Goal: Task Accomplishment & Management: Manage account settings

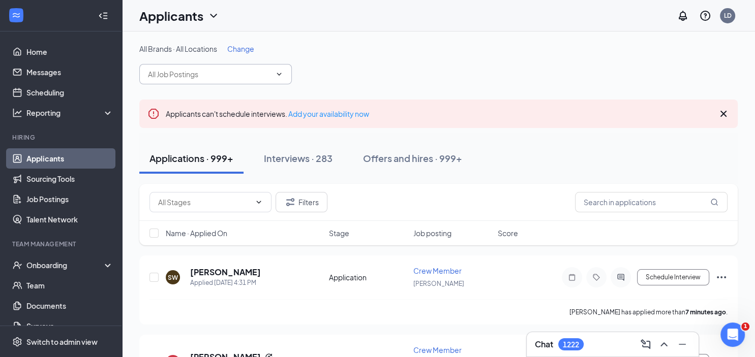
click at [187, 72] on input "text" at bounding box center [209, 74] width 123 height 11
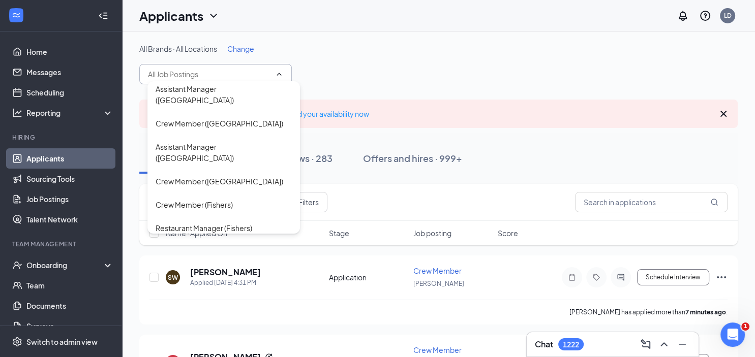
scroll to position [805, 0]
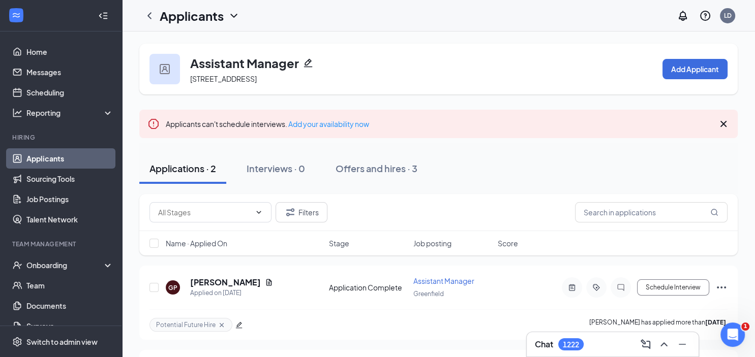
scroll to position [77, 0]
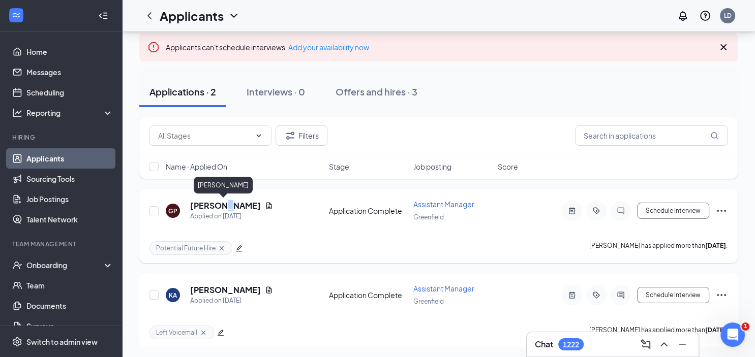
click at [221, 210] on h5 "[PERSON_NAME]" at bounding box center [225, 205] width 71 height 11
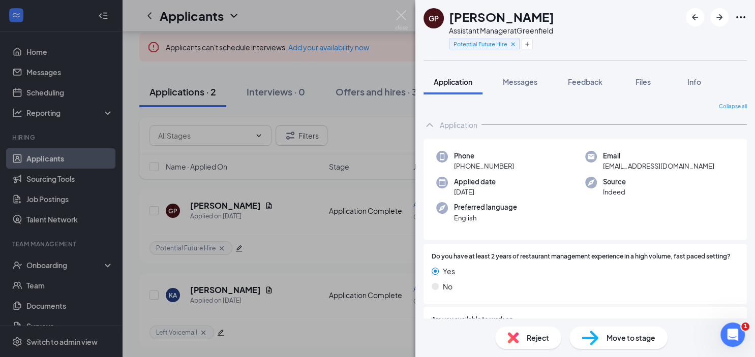
click at [609, 343] on span "Move to stage" at bounding box center [631, 337] width 49 height 11
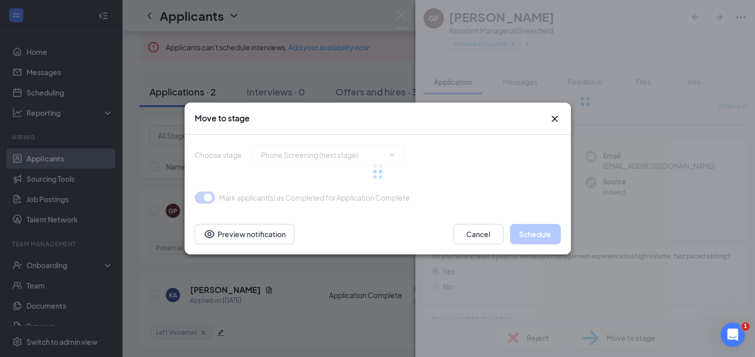
type input "Phone Screening (next stage)"
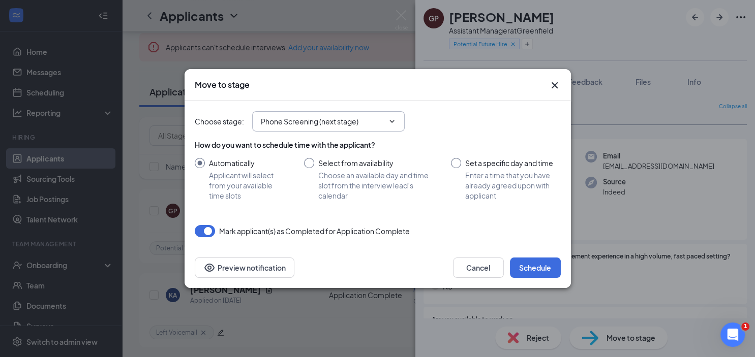
click at [394, 118] on icon "ChevronDown" at bounding box center [392, 121] width 8 height 8
click at [390, 120] on icon "ChevronDown" at bounding box center [392, 121] width 8 height 8
click at [392, 123] on icon "ChevronDown" at bounding box center [392, 121] width 8 height 8
click at [395, 118] on span "Phone Screening (next stage)" at bounding box center [328, 121] width 153 height 20
click at [395, 118] on icon "ChevronDown" at bounding box center [392, 121] width 8 height 8
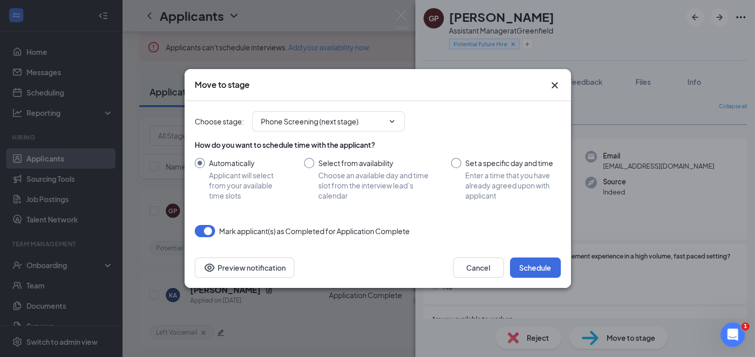
click at [554, 84] on icon "Cross" at bounding box center [555, 85] width 12 height 12
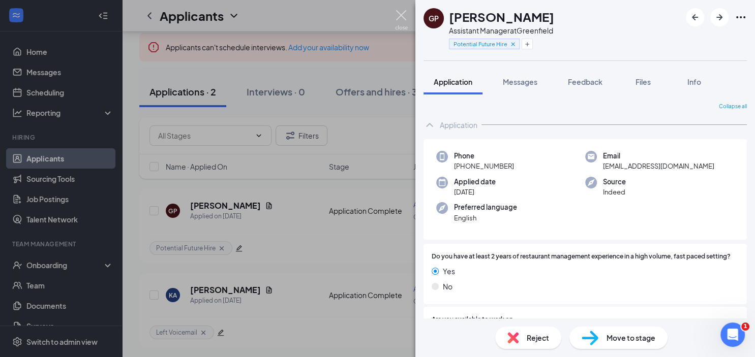
click at [401, 16] on img at bounding box center [401, 20] width 13 height 20
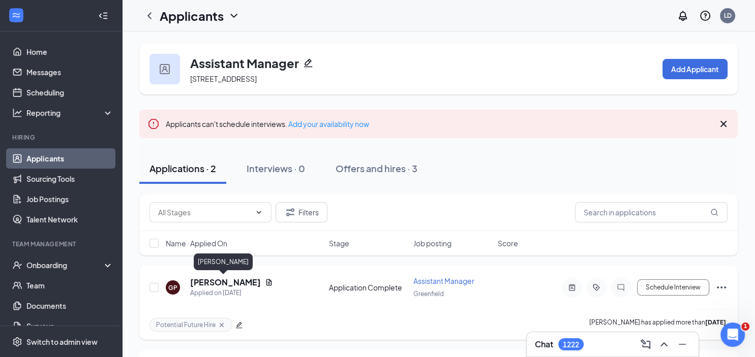
click at [208, 279] on h5 "[PERSON_NAME]" at bounding box center [225, 282] width 71 height 11
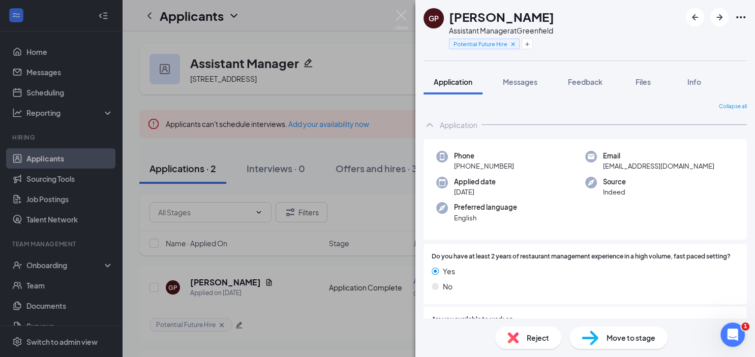
click at [603, 341] on div "Move to stage" at bounding box center [618, 338] width 98 height 22
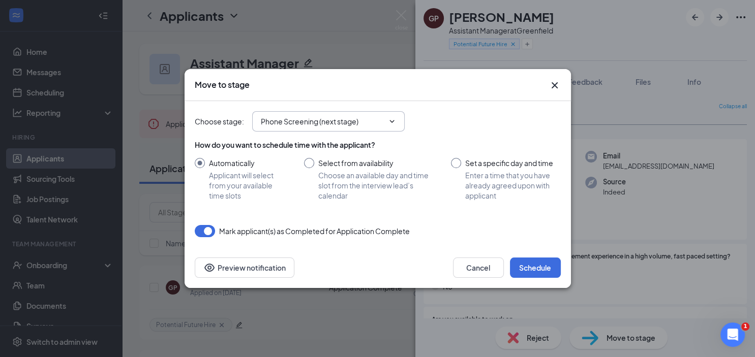
click at [391, 121] on icon "ChevronDown" at bounding box center [392, 121] width 8 height 8
click at [350, 120] on input "Phone Screening (next stage)" at bounding box center [322, 121] width 123 height 11
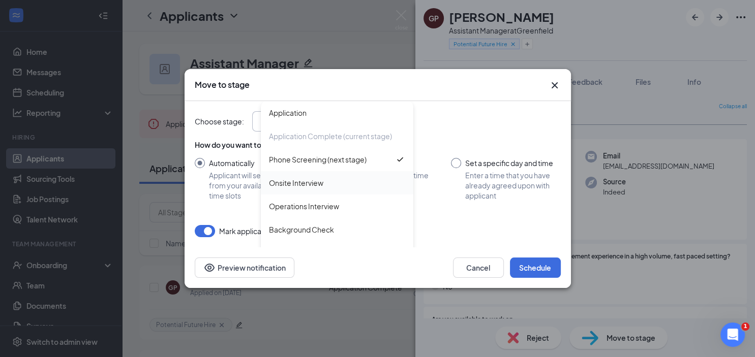
click at [321, 185] on div "Onsite Interview" at bounding box center [296, 182] width 54 height 11
type input "Onsite Interview"
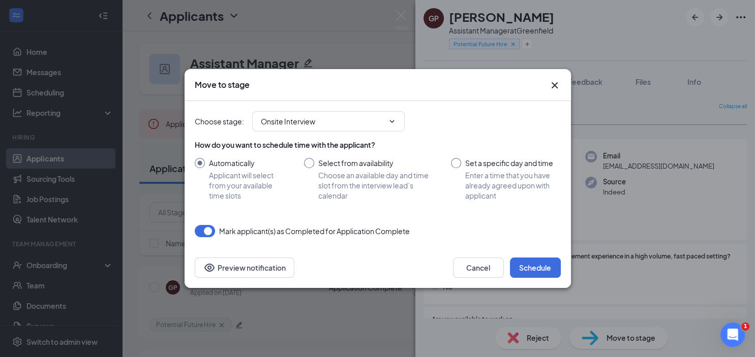
click at [311, 160] on input "Select from availability Choose an available day and time slot from the intervi…" at bounding box center [367, 179] width 127 height 43
radio input "true"
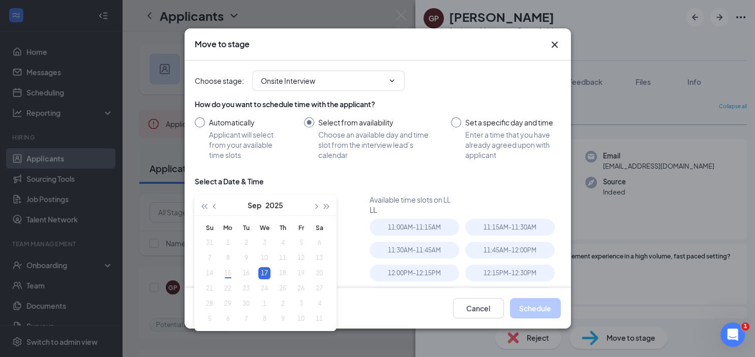
click at [200, 122] on input "Automatically Applicant will select from your available time slots" at bounding box center [239, 138] width 89 height 43
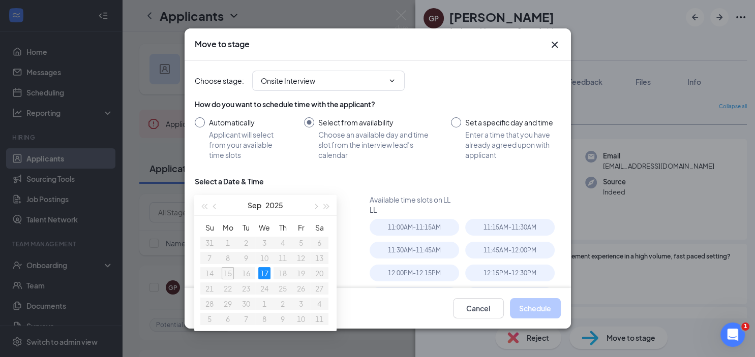
radio input "true"
radio input "false"
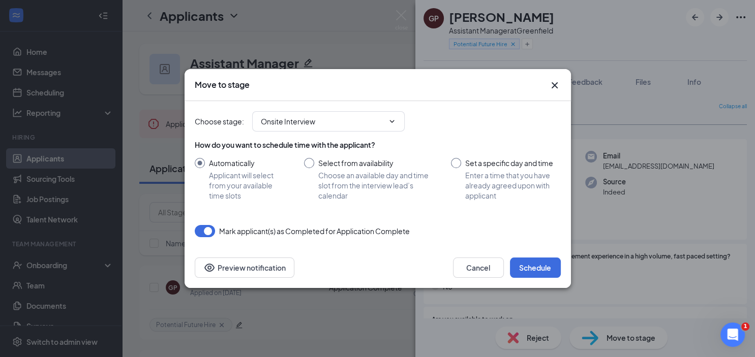
click at [457, 164] on input "Set a specific day and time Enter a time that you have already agreed upon with…" at bounding box center [505, 179] width 109 height 43
radio input "true"
radio input "false"
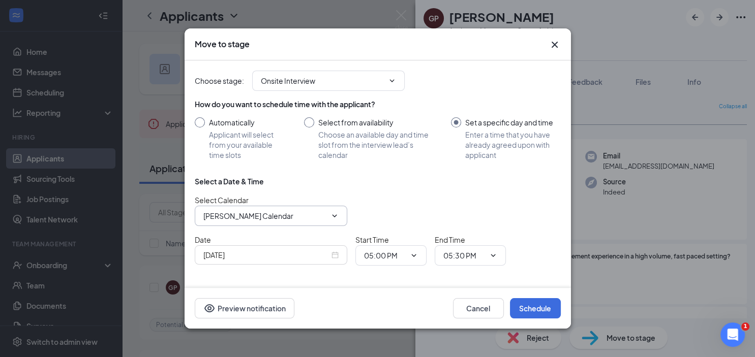
click at [338, 210] on span "[PERSON_NAME] Calendar" at bounding box center [271, 216] width 153 height 20
click at [314, 215] on input "[PERSON_NAME] Calendar" at bounding box center [264, 215] width 123 height 11
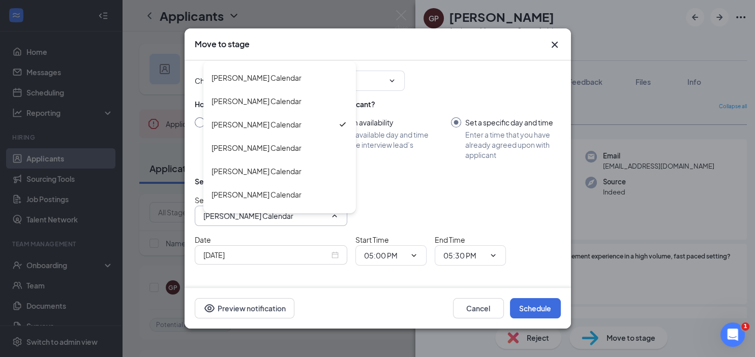
scroll to position [1127, 0]
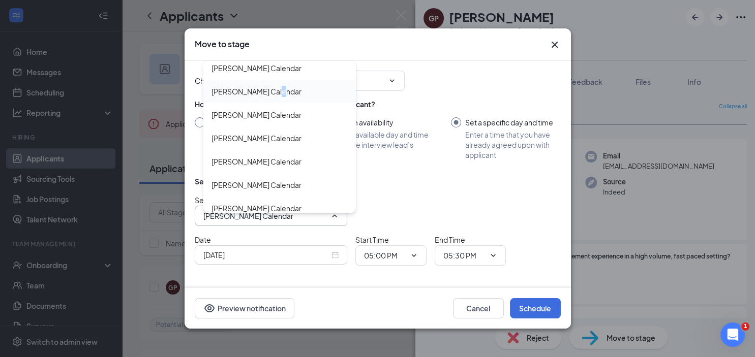
click at [270, 92] on div "[PERSON_NAME] Calendar" at bounding box center [256, 91] width 90 height 11
type input "[PERSON_NAME] Calendar"
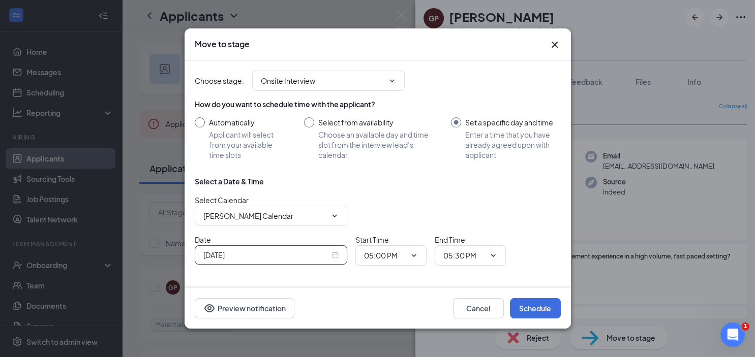
click at [335, 253] on div "[DATE]" at bounding box center [270, 255] width 135 height 11
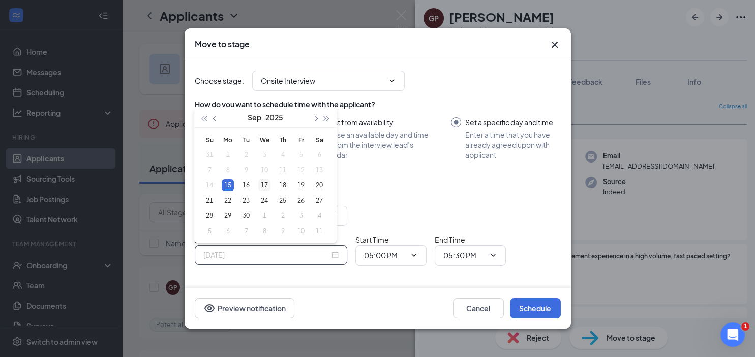
type input "[DATE]"
click at [267, 186] on div "17" at bounding box center [264, 185] width 12 height 12
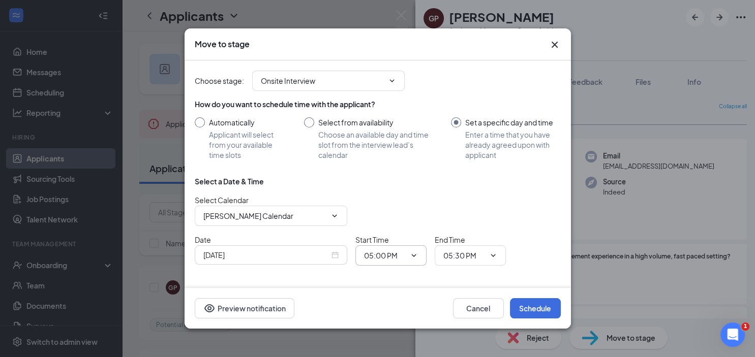
click at [414, 253] on icon "ChevronDown" at bounding box center [414, 256] width 8 height 8
click at [402, 253] on input "05:00 PM" at bounding box center [385, 255] width 42 height 11
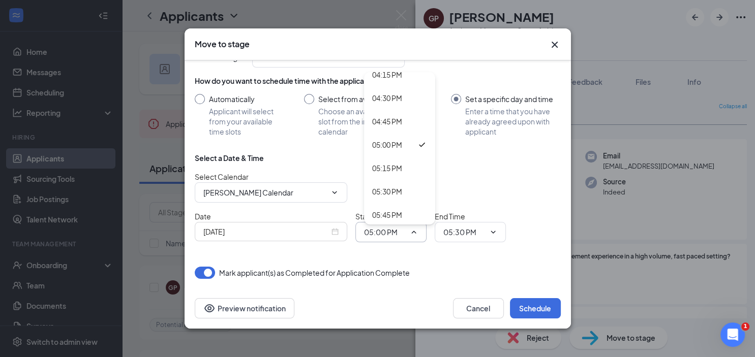
scroll to position [1556, 0]
click at [385, 211] on div "06:00 PM" at bounding box center [387, 211] width 30 height 11
type input "06:00 PM"
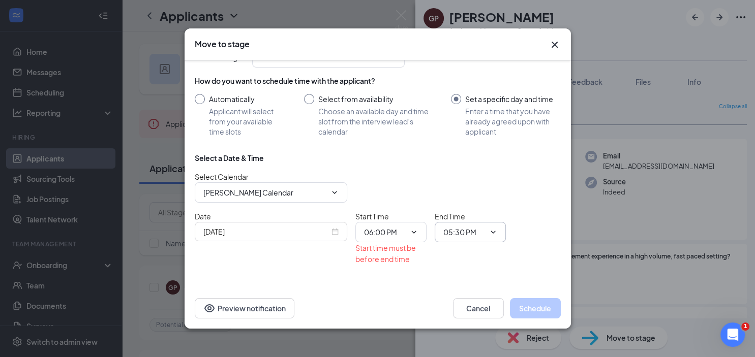
click at [494, 229] on icon "ChevronDown" at bounding box center [493, 232] width 8 height 8
click at [460, 227] on input "05:30 PM" at bounding box center [464, 232] width 42 height 11
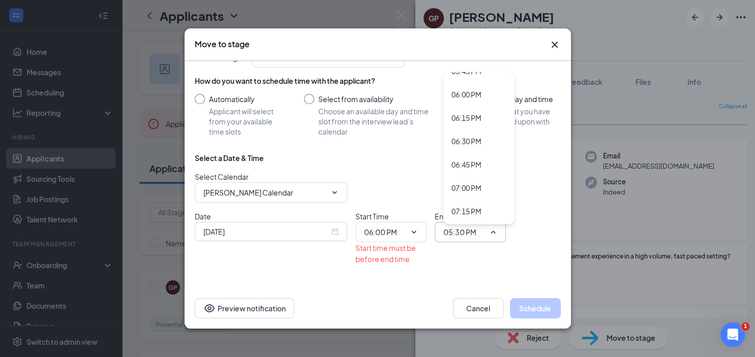
scroll to position [1611, 0]
click at [467, 158] on div "06:00 PM" at bounding box center [466, 157] width 30 height 11
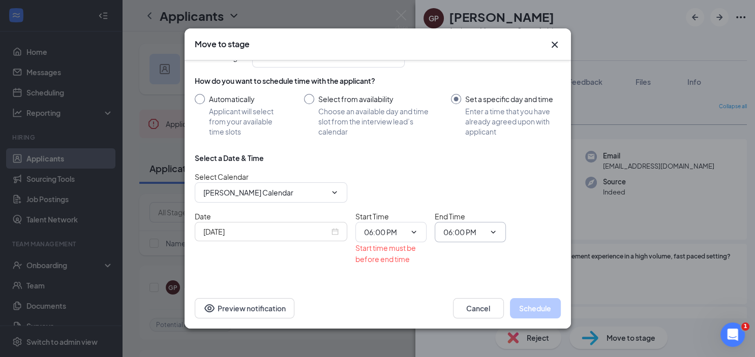
click at [469, 229] on input "06:00 PM" at bounding box center [464, 232] width 42 height 11
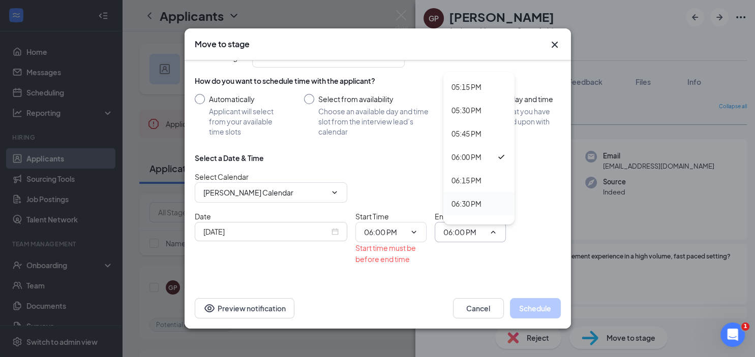
click at [471, 202] on div "06:30 PM" at bounding box center [466, 203] width 30 height 11
type input "06:30 PM"
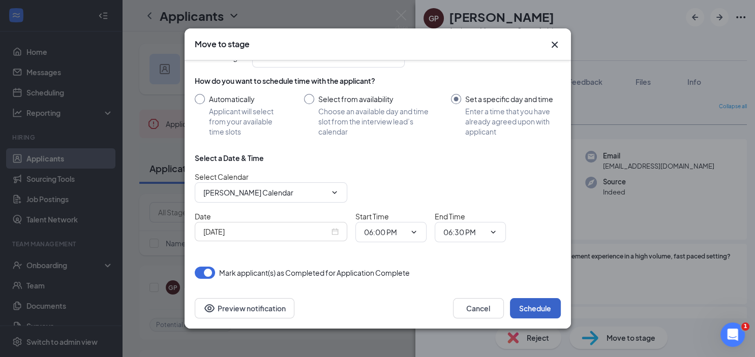
click at [525, 309] on button "Schedule" at bounding box center [535, 308] width 51 height 20
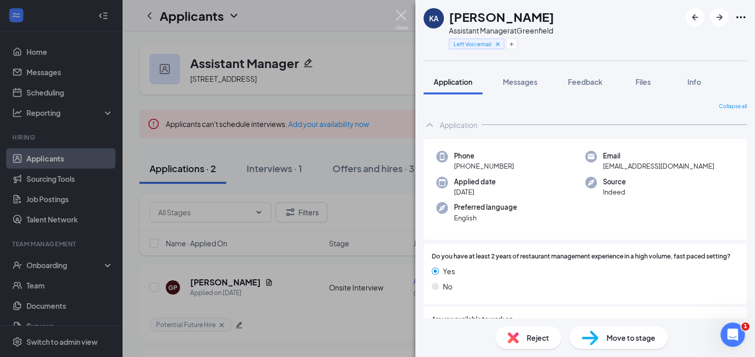
click at [401, 13] on img at bounding box center [401, 20] width 13 height 20
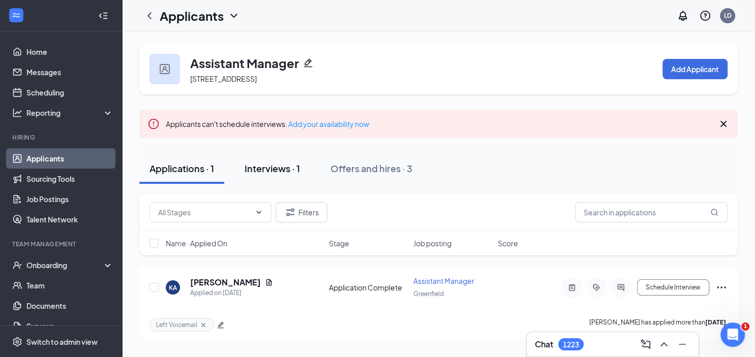
click at [262, 173] on div "Interviews · 1" at bounding box center [272, 168] width 55 height 13
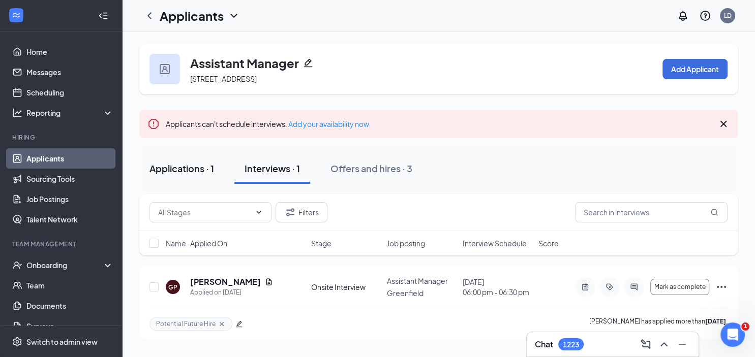
click at [188, 163] on div "Applications · 1" at bounding box center [181, 168] width 65 height 13
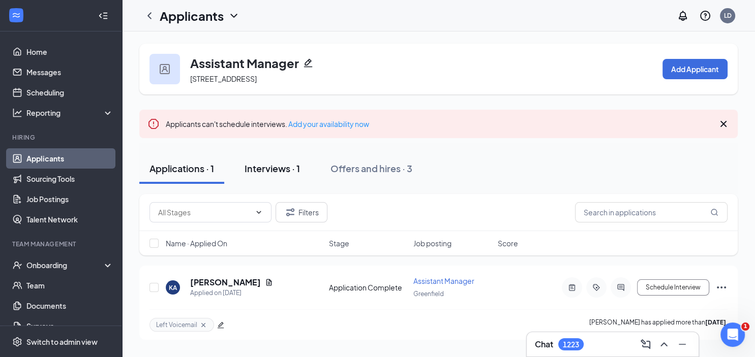
click at [263, 167] on div "Interviews · 1" at bounding box center [272, 168] width 55 height 13
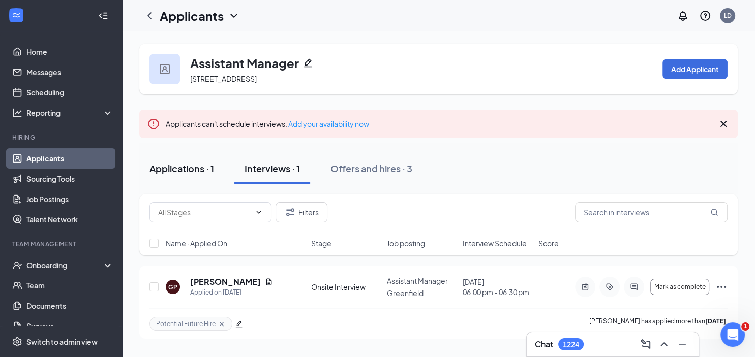
click at [182, 170] on div "Applications · 1" at bounding box center [181, 168] width 65 height 13
